Goal: Information Seeking & Learning: Check status

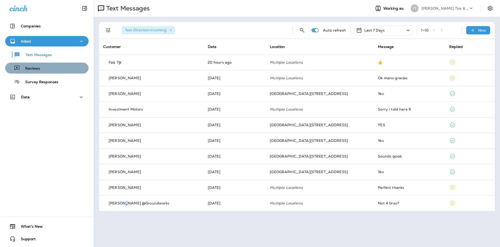
click at [42, 69] on div "Reviews" at bounding box center [46, 68] width 79 height 8
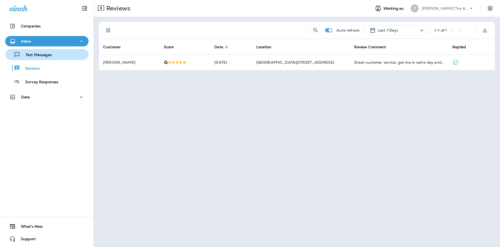
click at [45, 56] on p "Text Messages" at bounding box center [36, 55] width 32 height 5
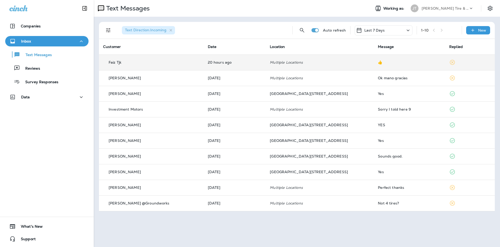
click at [262, 64] on td "20 hours ago" at bounding box center [235, 62] width 62 height 16
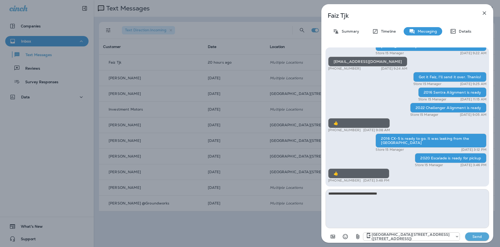
type textarea "**********"
click at [471, 239] on button "Send" at bounding box center [477, 236] width 24 height 8
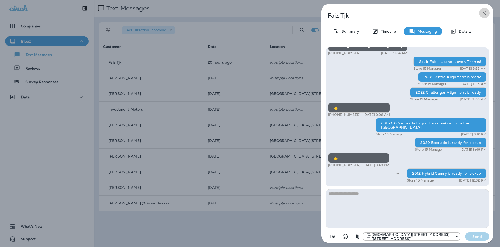
click at [482, 14] on icon "button" at bounding box center [484, 13] width 6 height 6
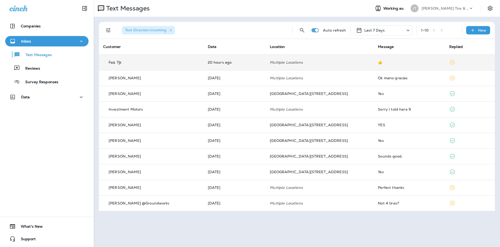
click at [327, 65] on td "Multiple Locations" at bounding box center [320, 62] width 108 height 16
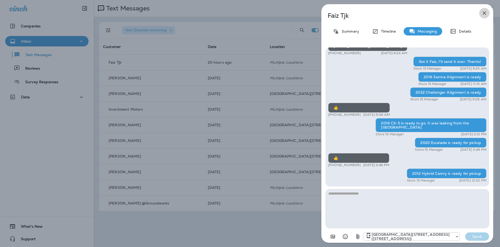
click at [487, 11] on icon "button" at bounding box center [484, 13] width 6 height 6
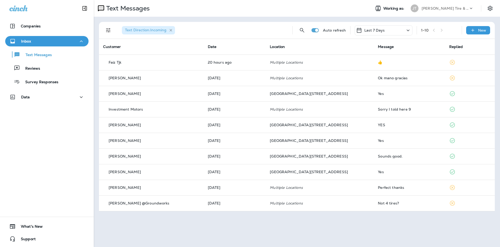
click at [173, 28] on icon "button" at bounding box center [171, 30] width 4 height 4
click at [108, 31] on icon "Filters" at bounding box center [108, 30] width 6 height 6
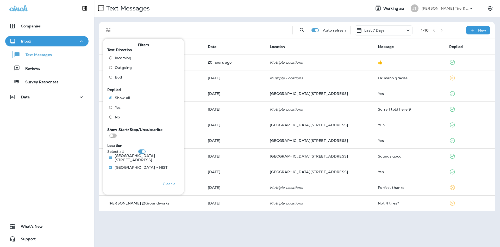
click at [125, 76] on label "Both" at bounding box center [119, 77] width 25 height 8
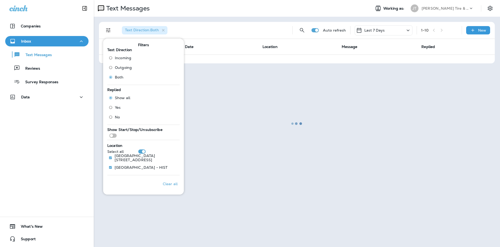
click at [57, 130] on div "Companies Inbox Text Messages Reviews Survey Responses Data 0 What's New Support" at bounding box center [47, 123] width 94 height 247
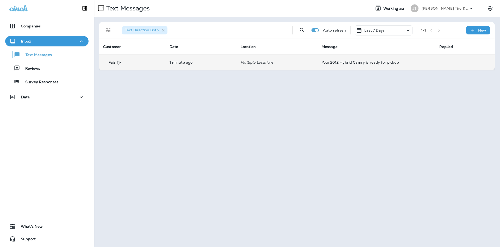
click at [245, 58] on td "Multiple Locations" at bounding box center [277, 62] width 81 height 16
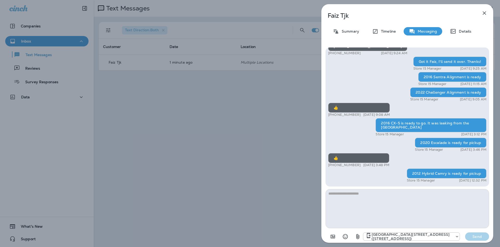
click at [483, 14] on icon "button" at bounding box center [484, 13] width 6 height 6
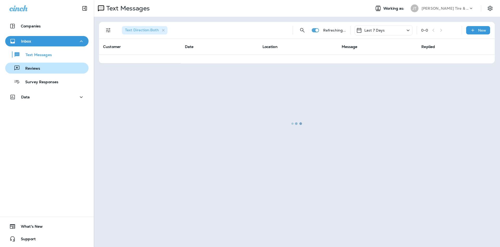
click at [58, 70] on div "Reviews" at bounding box center [46, 68] width 79 height 8
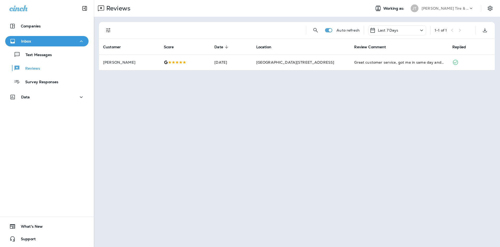
click at [106, 246] on div "Reviews Working as: JT Jensen Tire & Auto Auto refresh Last 7 Days 1 - 1 of 1 C…" at bounding box center [297, 123] width 406 height 247
